Goal: Find specific page/section: Find specific page/section

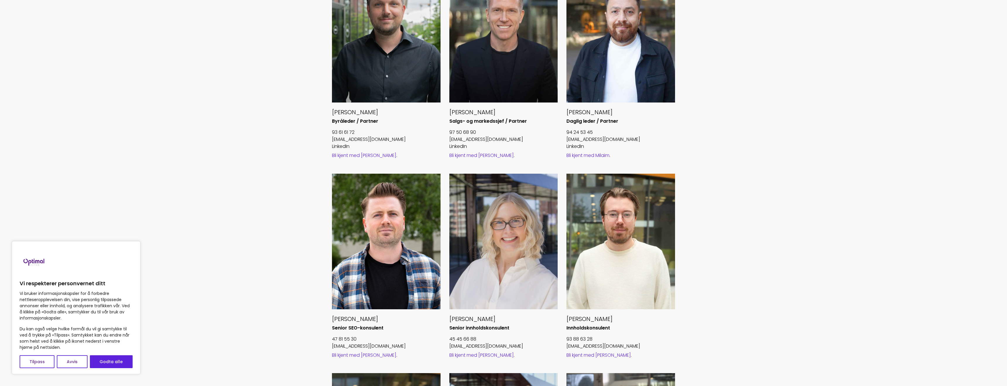
scroll to position [285, 0]
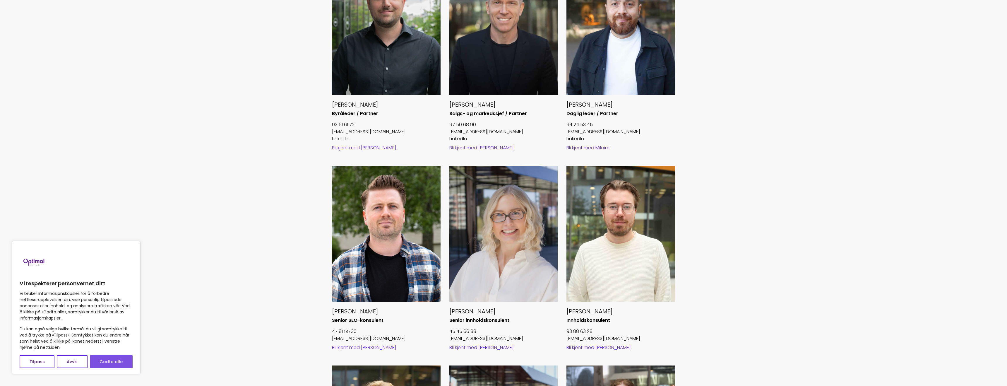
click at [107, 359] on button "Godta alle" at bounding box center [111, 361] width 43 height 13
checkbox input "true"
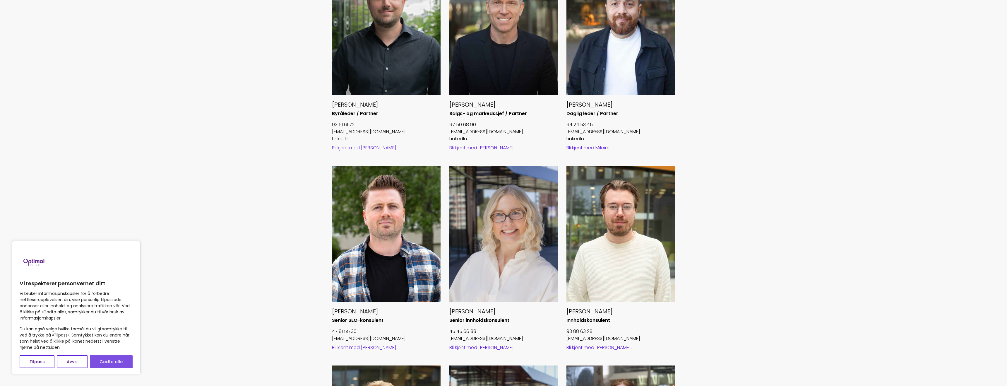
checkbox input "true"
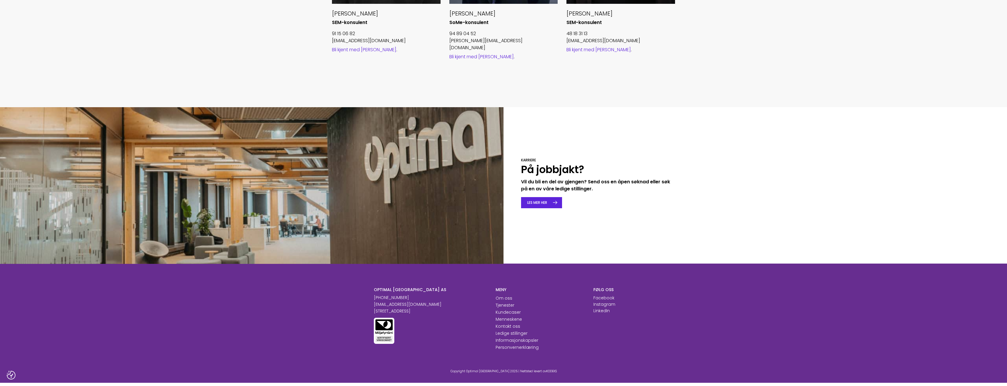
scroll to position [790, 0]
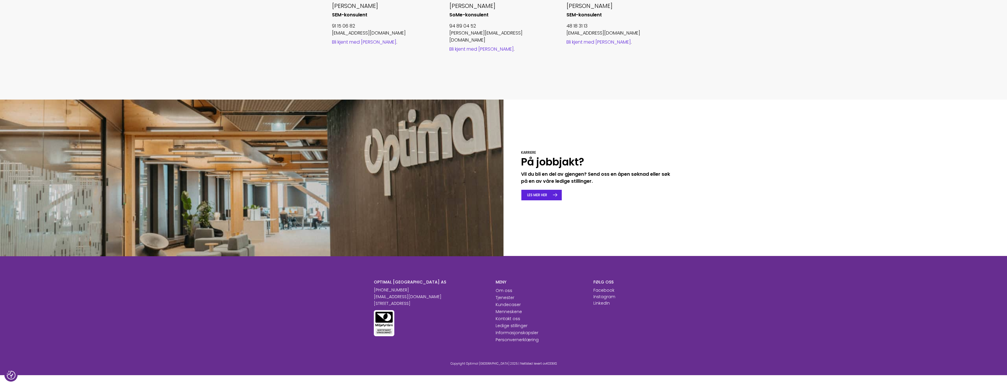
click at [537, 189] on link "LES MER HER" at bounding box center [541, 194] width 41 height 11
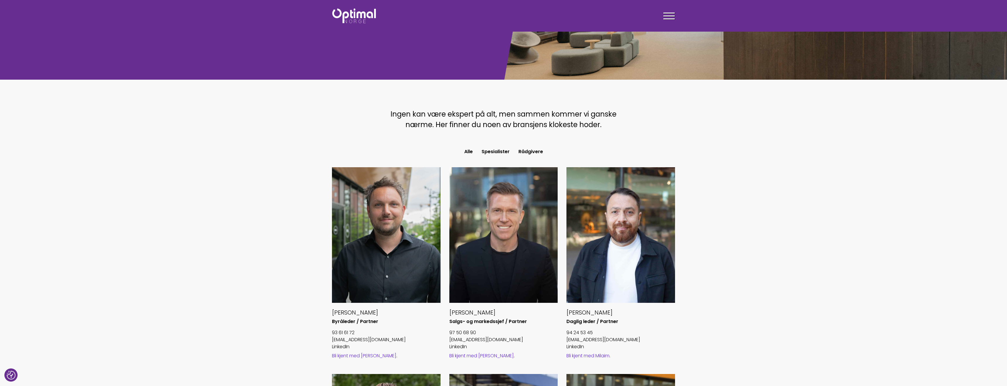
scroll to position [73, 0]
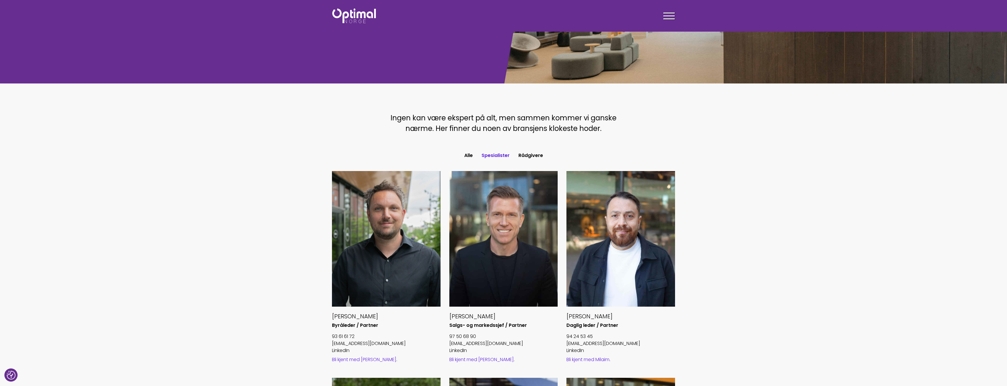
click at [499, 155] on button "Spesialister" at bounding box center [495, 155] width 37 height 11
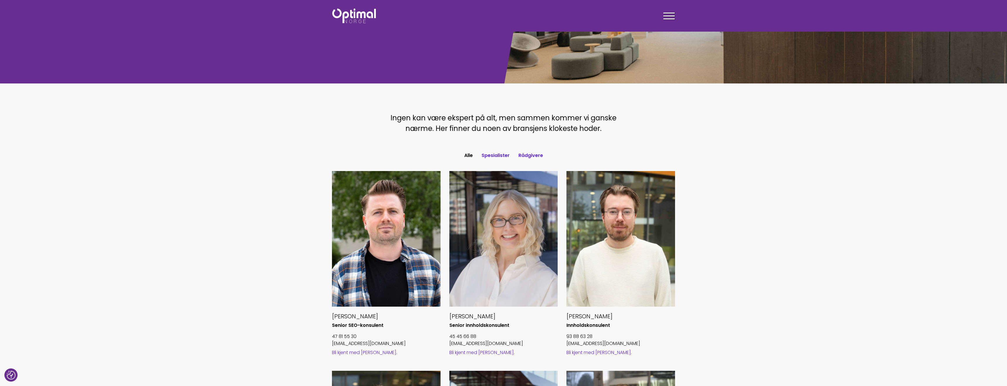
click at [527, 153] on button "Rådgivere" at bounding box center [530, 155] width 33 height 11
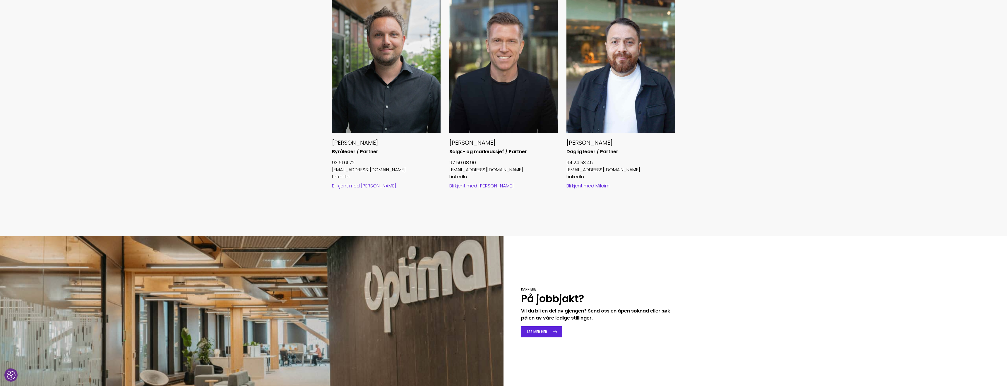
scroll to position [248, 0]
